Goal: Task Accomplishment & Management: Complete application form

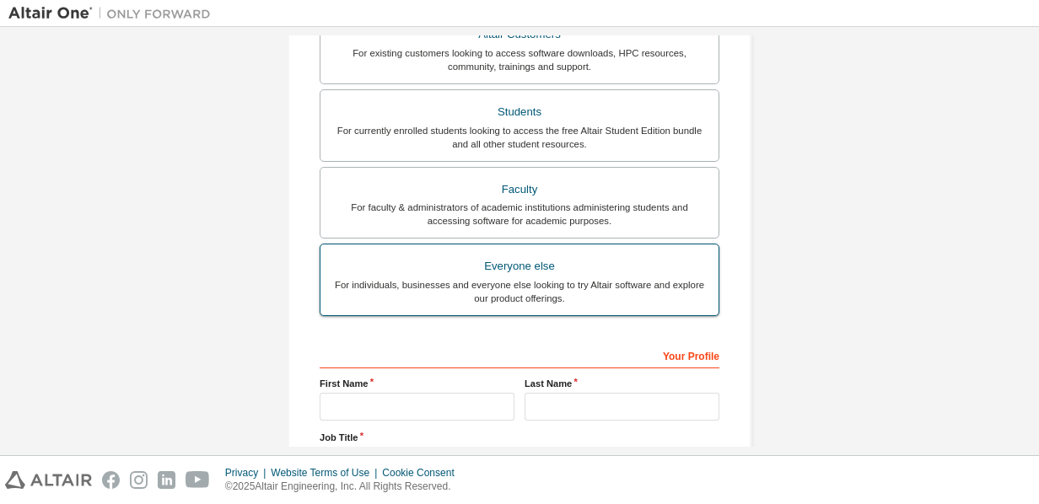
scroll to position [482, 0]
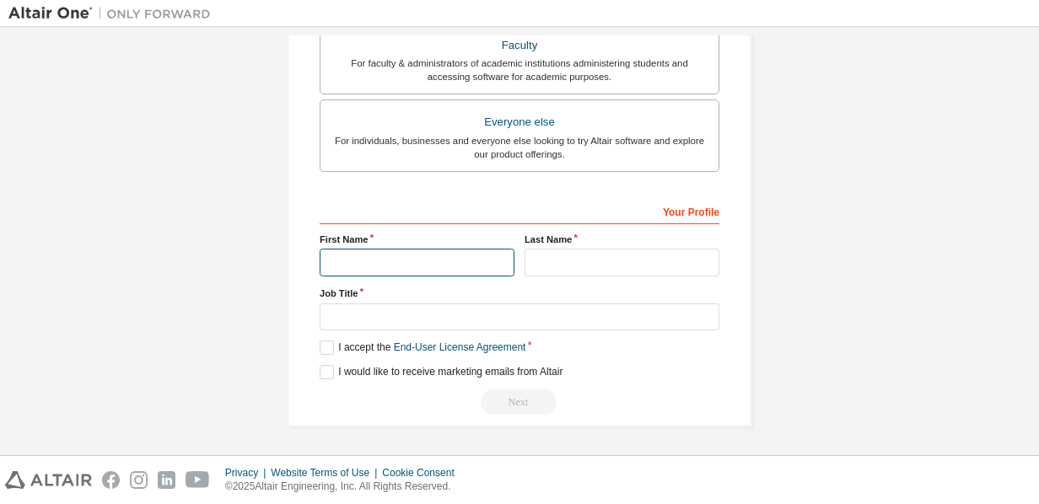
click at [423, 273] on input "text" at bounding box center [417, 263] width 195 height 28
type input "*****"
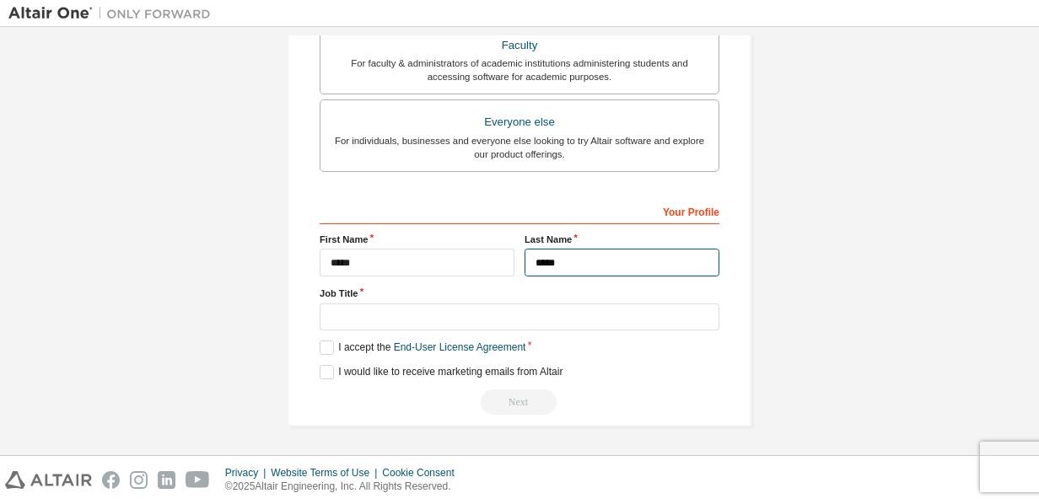
type input "*****"
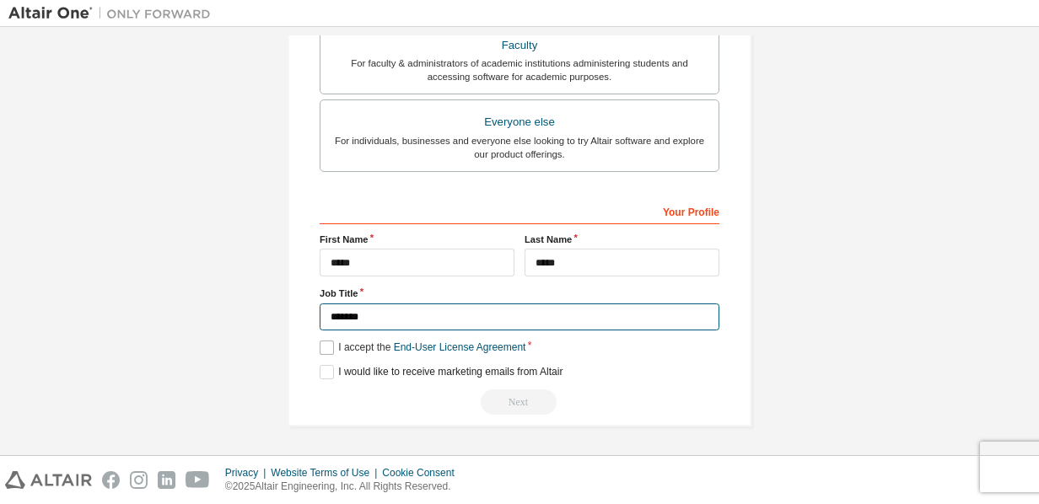
type input "*******"
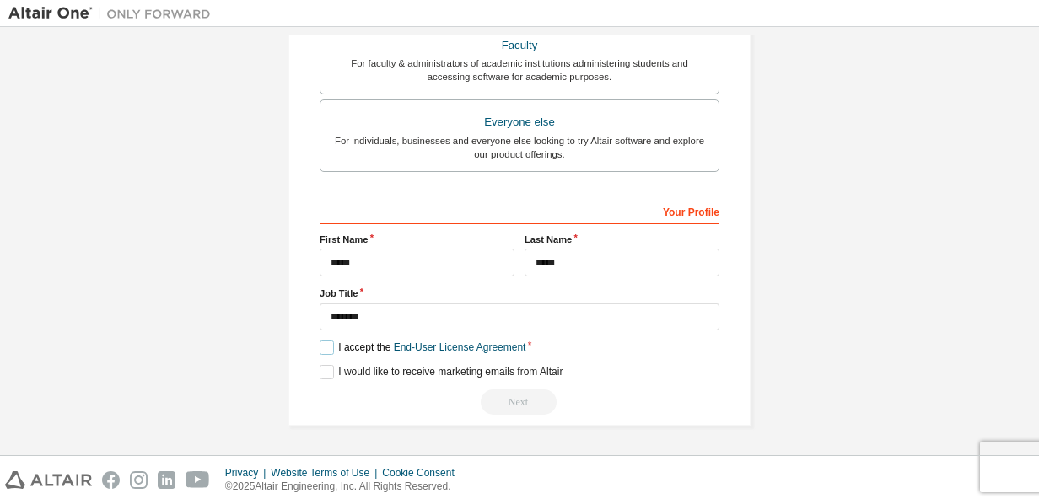
click at [328, 344] on label "I accept the End-User License Agreement" at bounding box center [423, 348] width 206 height 14
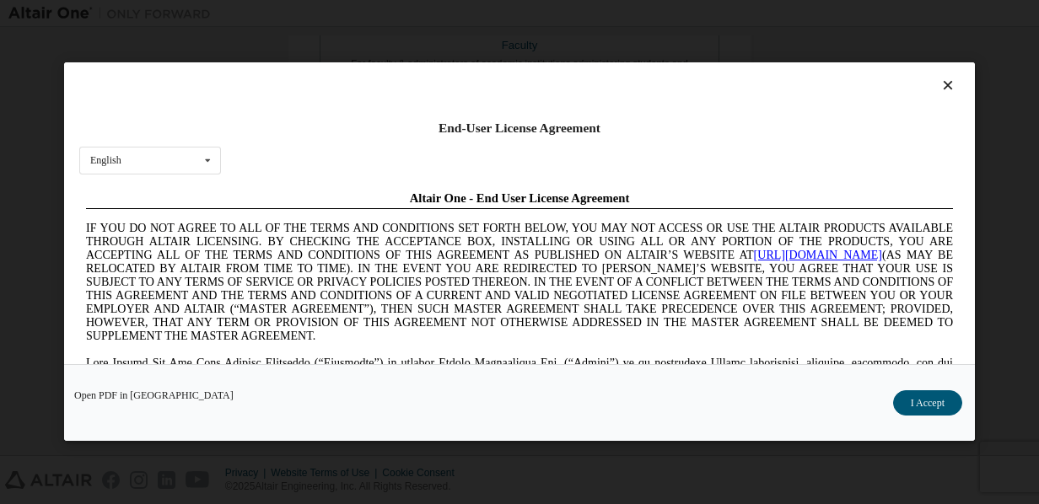
scroll to position [0, 0]
click at [939, 399] on button "I Accept" at bounding box center [927, 403] width 69 height 25
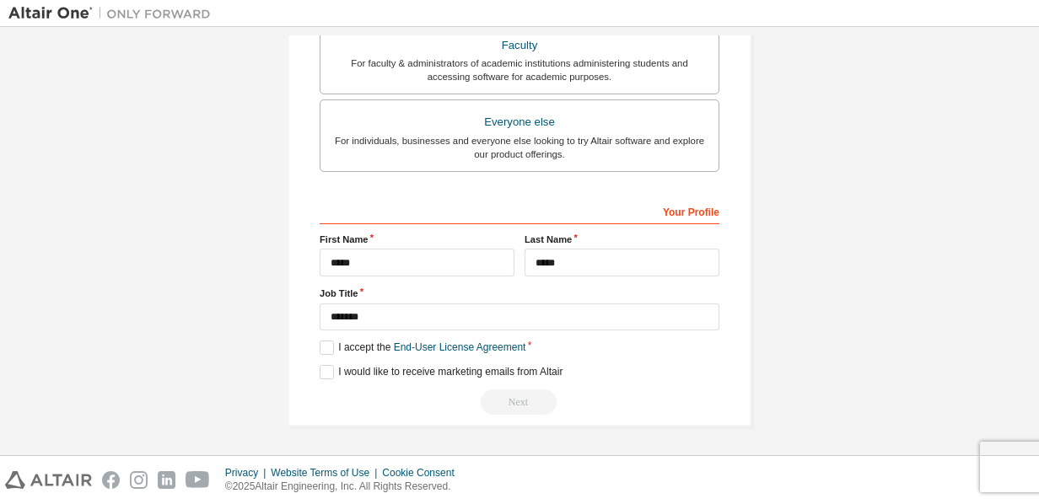
click at [520, 402] on div "Next" at bounding box center [520, 402] width 400 height 25
click at [405, 379] on label "I would like to receive marketing emails from Altair" at bounding box center [441, 372] width 243 height 14
click at [410, 375] on label "I would like to receive marketing emails from Altair" at bounding box center [441, 372] width 243 height 14
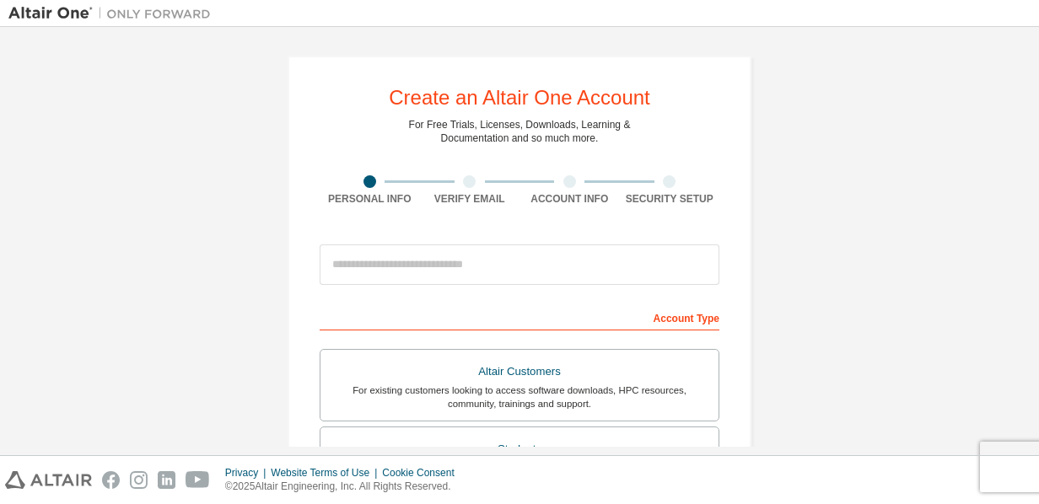
scroll to position [482, 0]
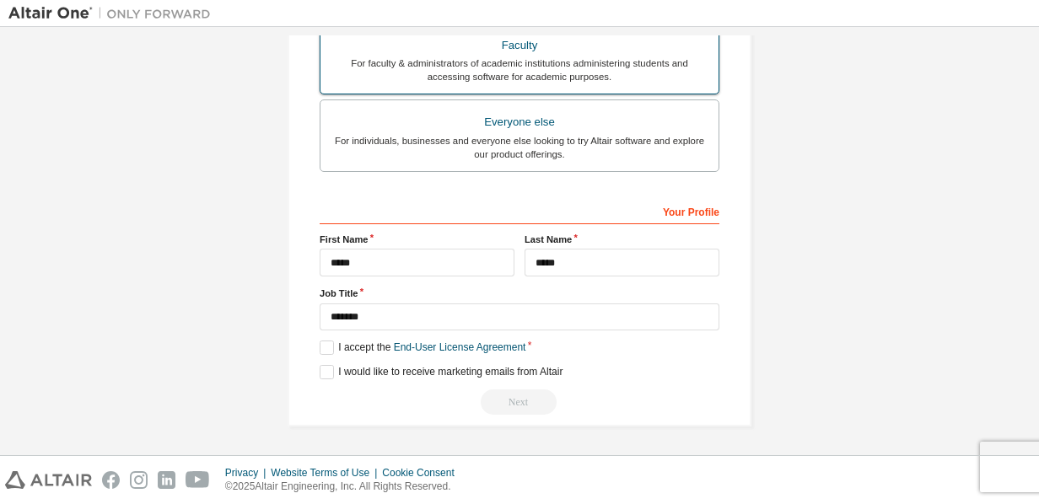
click at [579, 73] on div "For faculty & administrators of academic institutions administering students an…" at bounding box center [520, 70] width 378 height 27
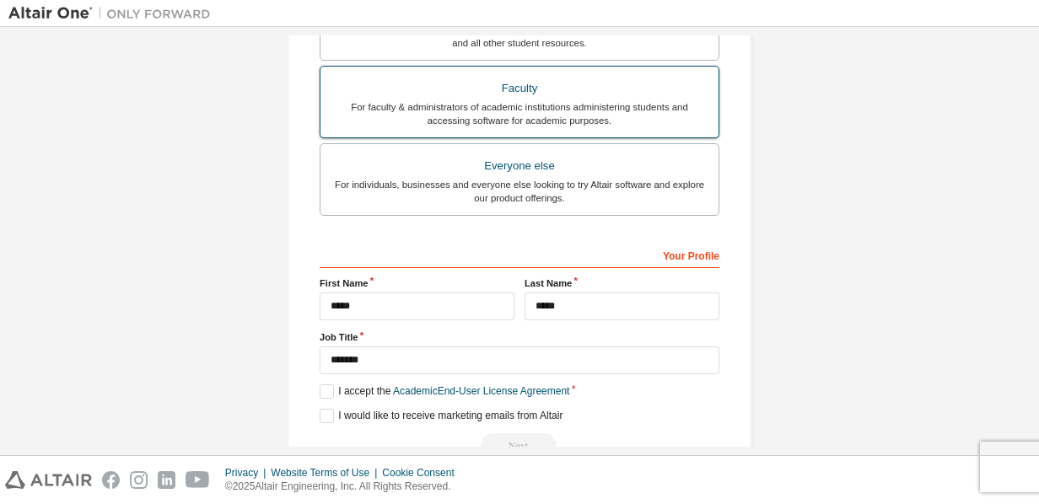
scroll to position [525, 0]
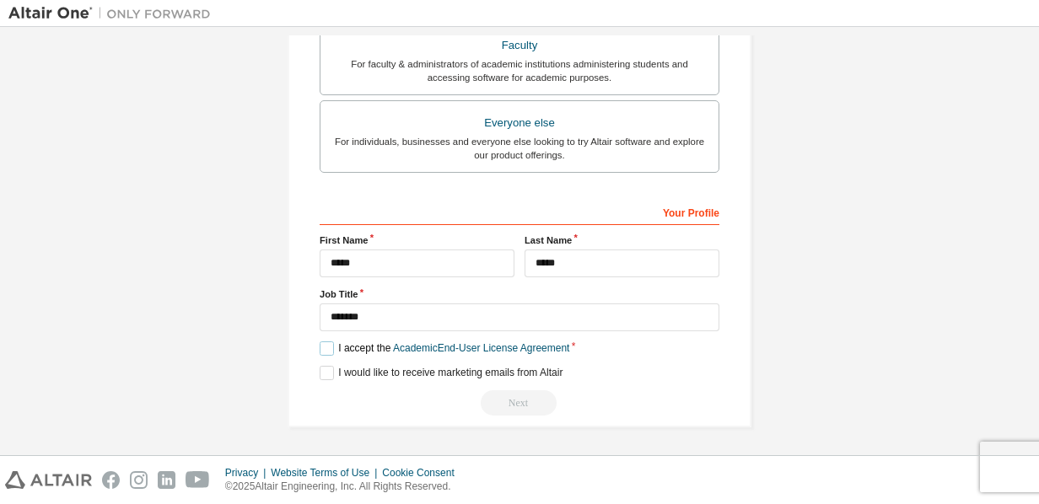
click at [365, 351] on label "I accept the Academic End-User License Agreement" at bounding box center [445, 349] width 250 height 14
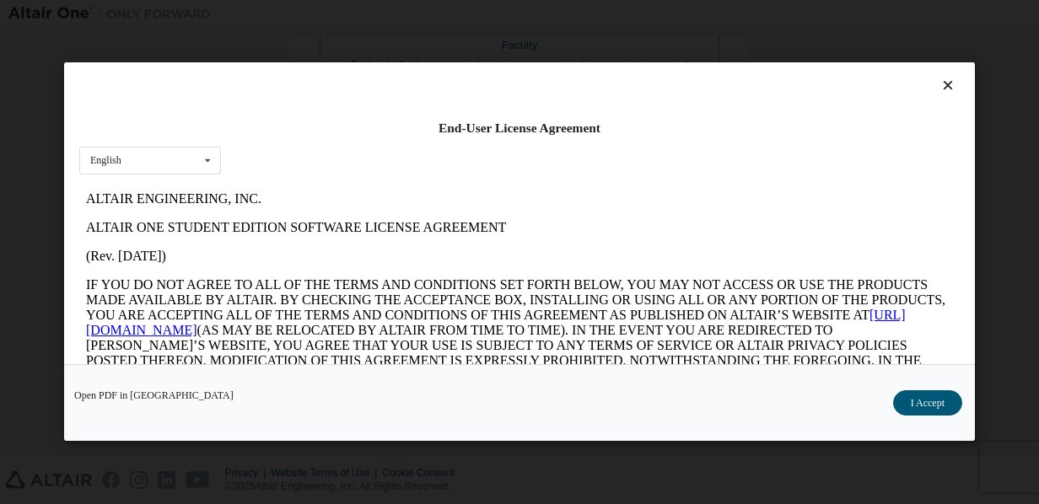
scroll to position [0, 0]
click at [933, 404] on button "I Accept" at bounding box center [927, 403] width 69 height 25
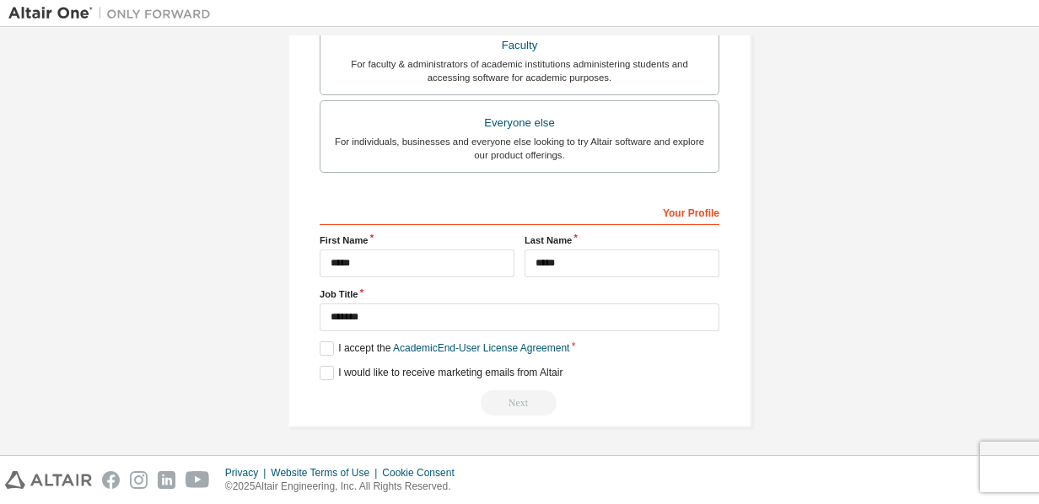
click at [504, 407] on div "Next" at bounding box center [520, 403] width 400 height 25
click at [343, 377] on label "I would like to receive marketing emails from Altair" at bounding box center [441, 373] width 243 height 14
click at [343, 374] on label "I would like to receive marketing emails from Altair" at bounding box center [441, 373] width 243 height 14
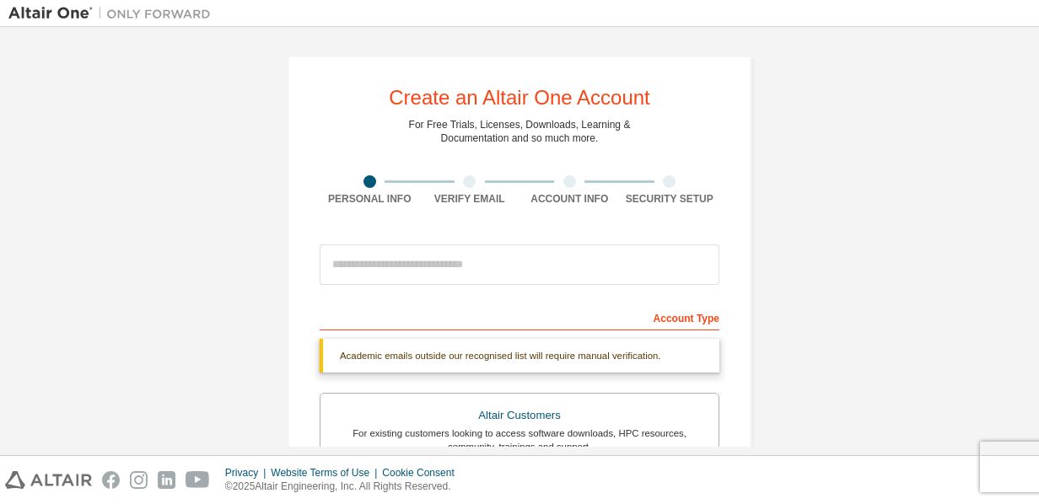
scroll to position [422, 0]
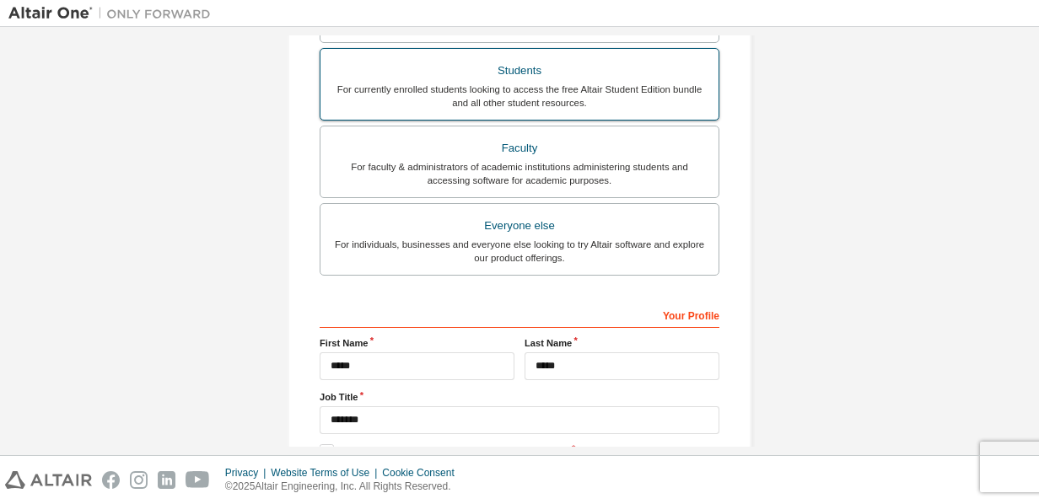
click at [504, 80] on div "Students" at bounding box center [520, 71] width 378 height 24
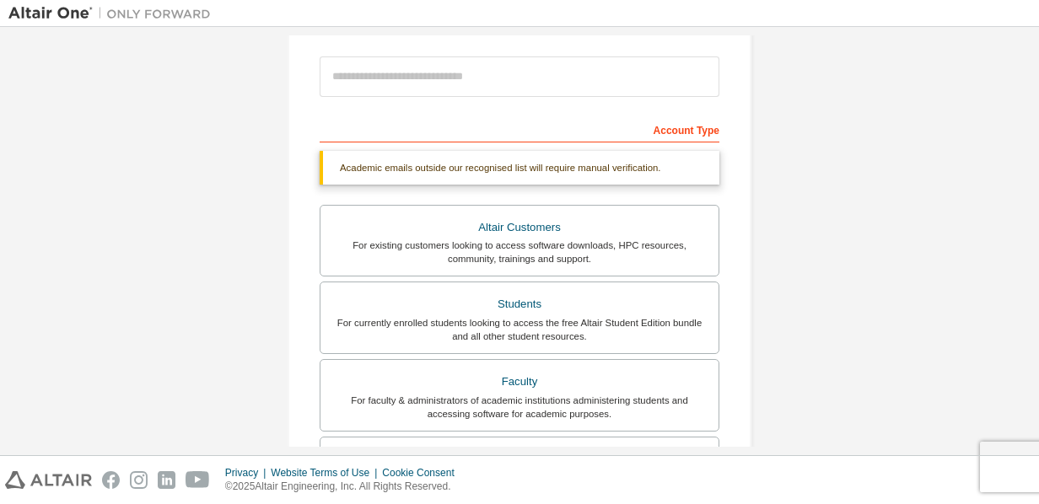
scroll to position [526, 0]
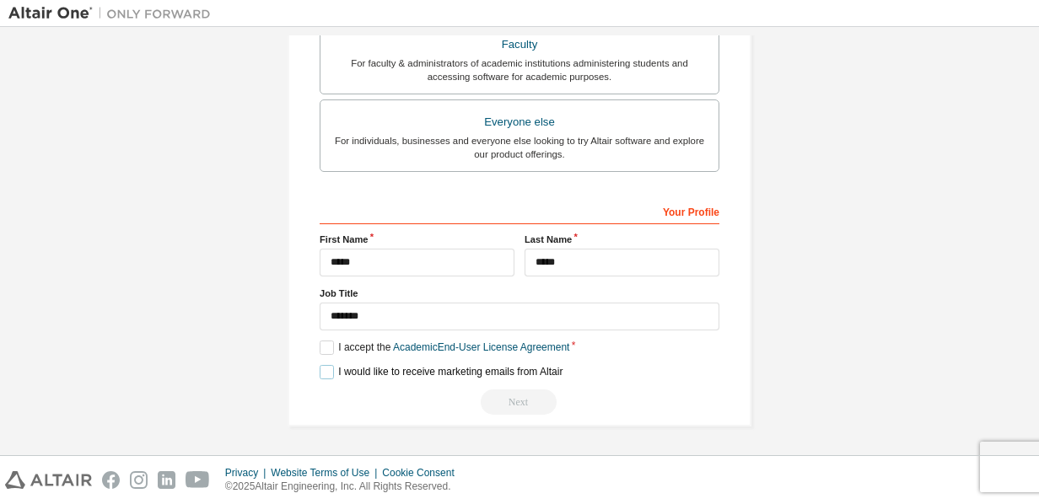
click at [359, 373] on label "I would like to receive marketing emails from Altair" at bounding box center [441, 372] width 243 height 14
click at [357, 372] on label "I would like to receive marketing emails from Altair" at bounding box center [441, 372] width 243 height 14
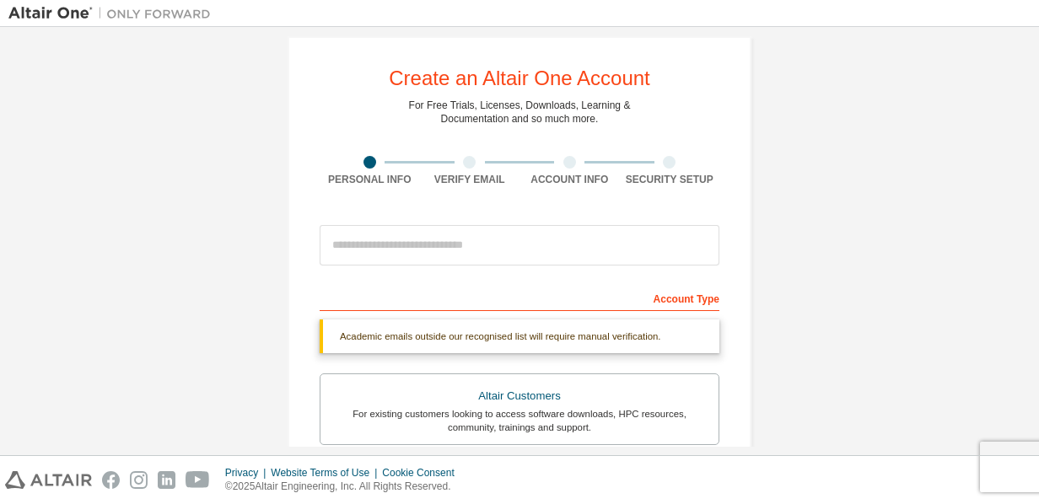
scroll to position [0, 0]
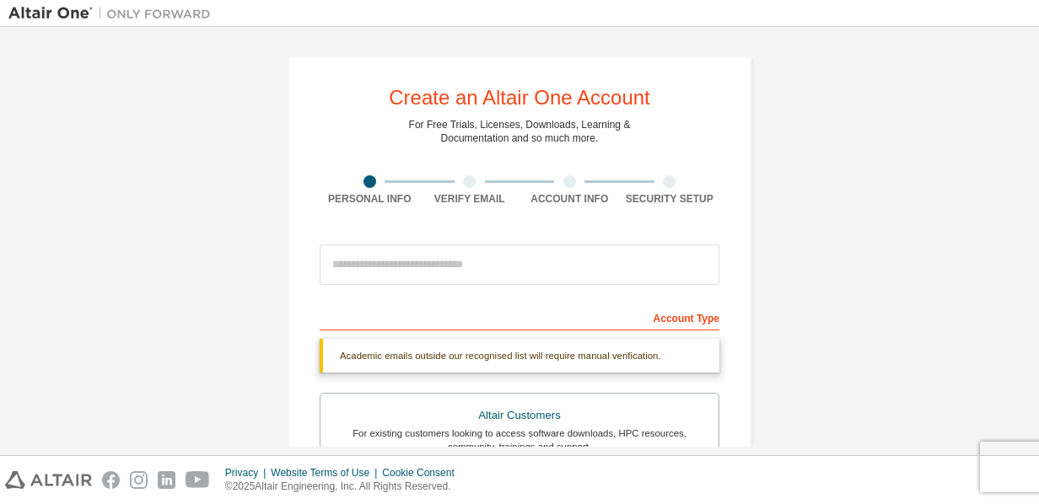
click at [467, 349] on div "Academic emails outside our recognised list will require manual verification." at bounding box center [520, 356] width 400 height 34
click at [467, 355] on div "Academic emails outside our recognised list will require manual verification." at bounding box center [520, 356] width 400 height 34
click at [684, 319] on div "Account Type" at bounding box center [520, 317] width 400 height 27
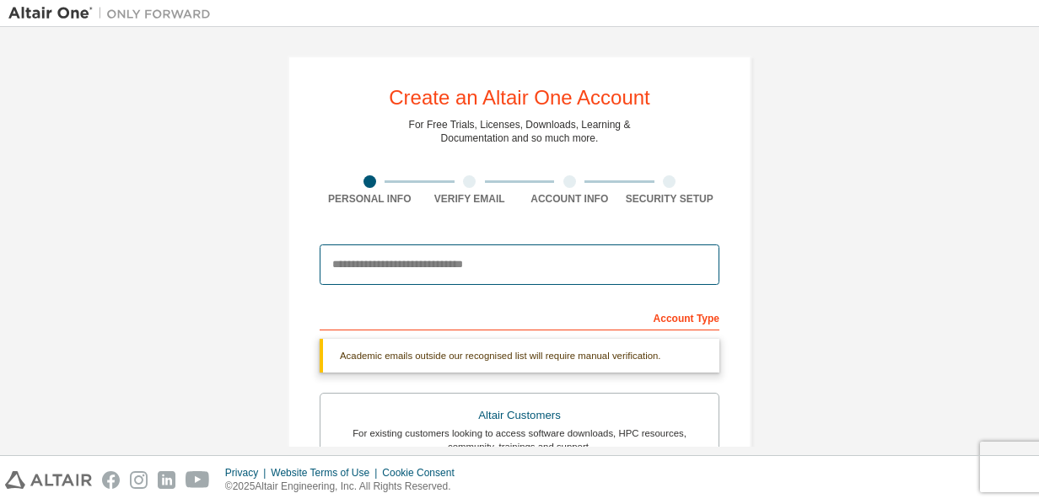
click at [498, 261] on input "email" at bounding box center [520, 265] width 400 height 40
type input "**********"
